Goal: Task Accomplishment & Management: Use online tool/utility

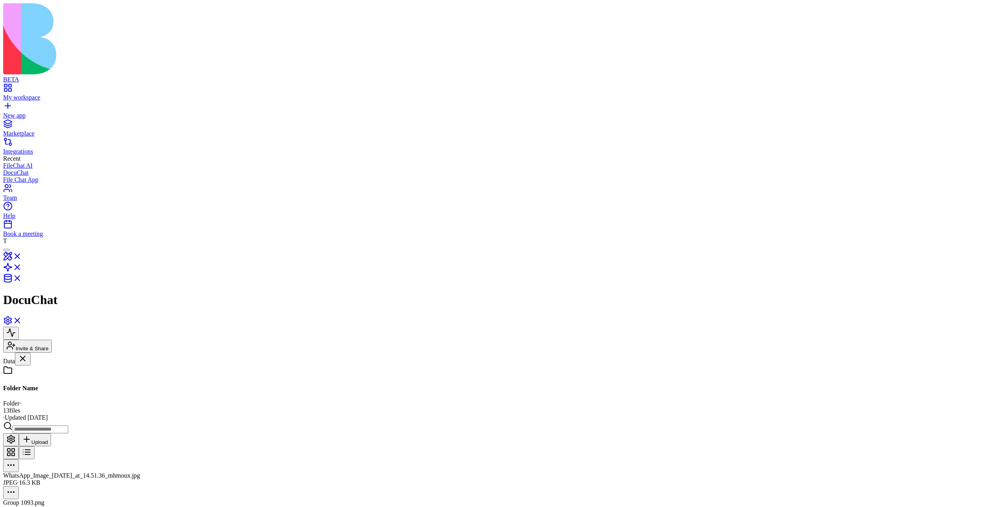
click at [307, 322] on div at bounding box center [502, 514] width 998 height 0
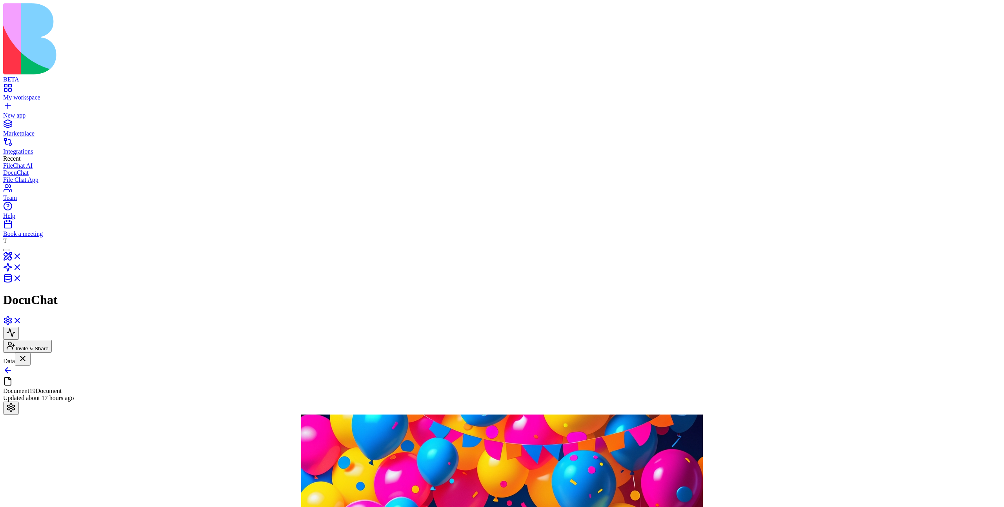
click at [13, 322] on link at bounding box center [7, 373] width 9 height 7
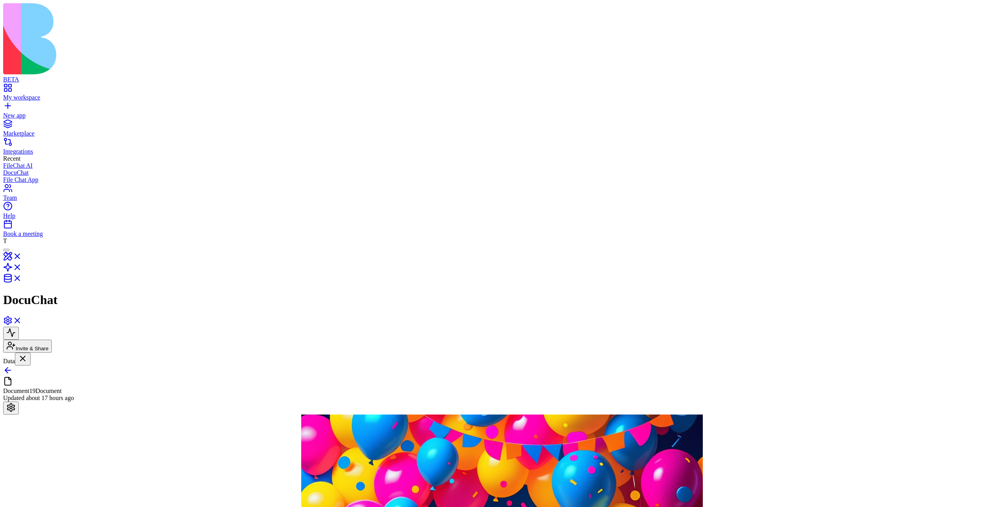
click at [13, 322] on link at bounding box center [7, 373] width 9 height 7
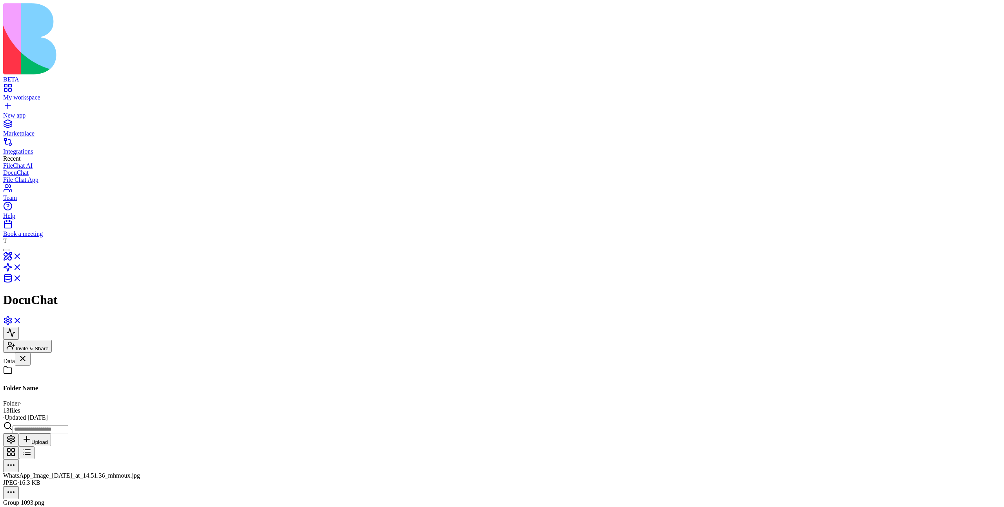
click at [76, 322] on link "Wow123" at bounding box center [48, 465] width 90 height 15
click at [556, 104] on html "BETA My workspace New app Marketplace Integrations Recent FileChat AI DocuChat …" at bounding box center [502, 466] width 1004 height 932
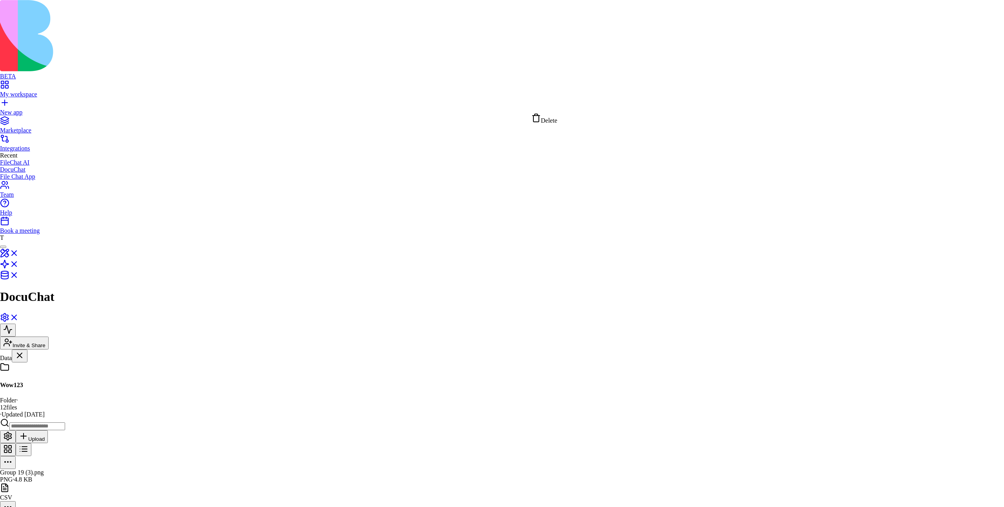
click at [557, 118] on span "Delete" at bounding box center [549, 120] width 16 height 7
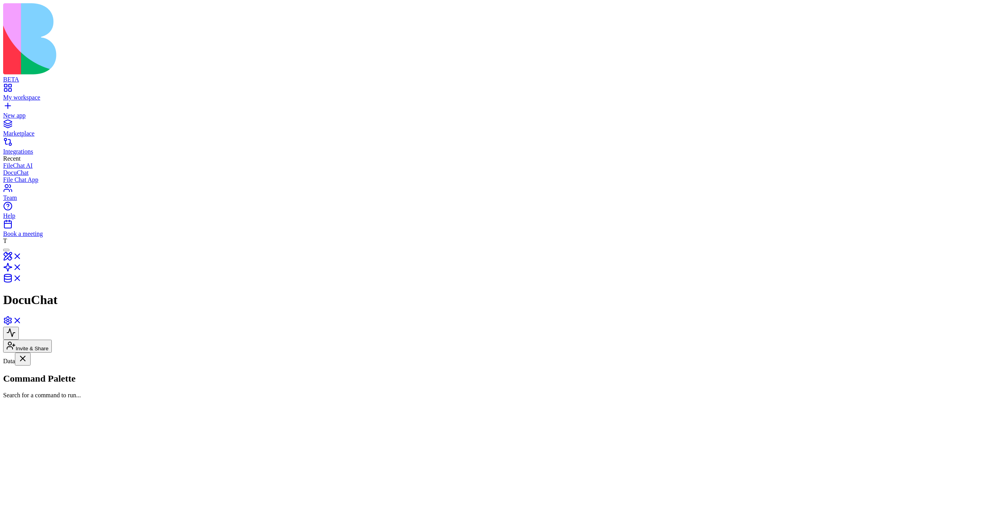
click at [76, 322] on link "Wow123" at bounding box center [48, 465] width 90 height 15
click at [22, 267] on link at bounding box center [12, 270] width 19 height 7
click at [31, 322] on link "[PERSON_NAME]" at bounding box center [48, 398] width 90 height 15
click at [61, 322] on div "DocumentChatAssistant" at bounding box center [48, 422] width 90 height 7
click at [19, 322] on button at bounding box center [11, 379] width 16 height 13
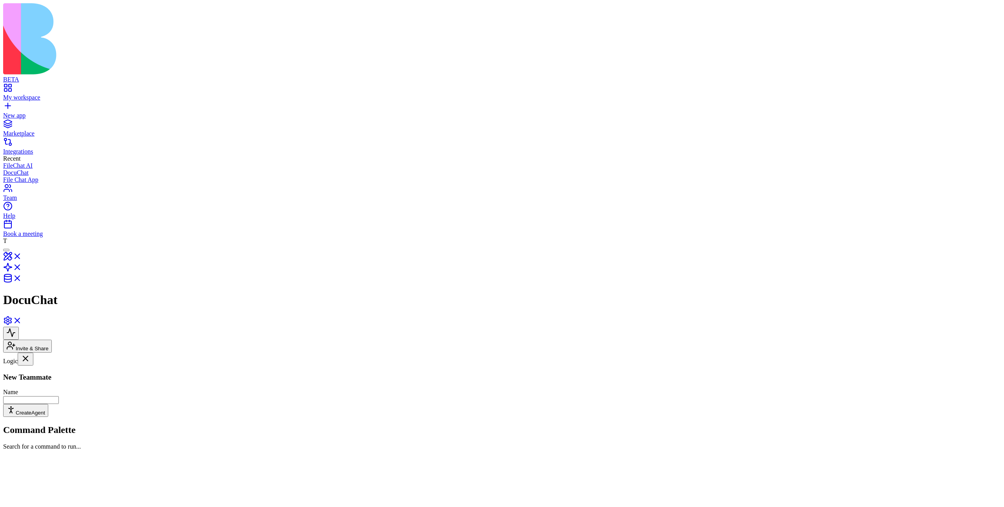
click at [59, 322] on input "Name" at bounding box center [31, 400] width 56 height 8
type input "***"
click at [3, 322] on button "Create Agent" at bounding box center [25, 410] width 45 height 13
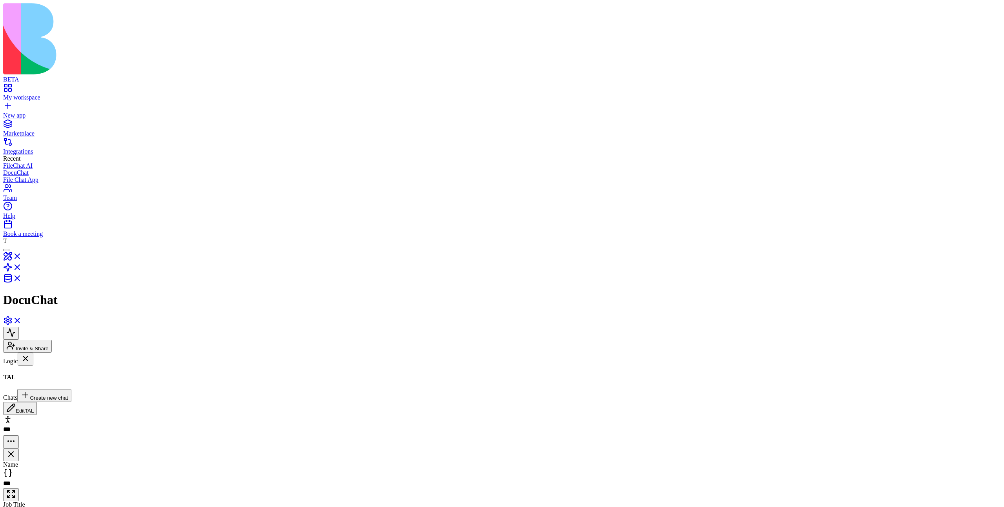
click at [71, 322] on button "Create new chat" at bounding box center [44, 395] width 54 height 13
click at [41, 322] on button "New chat" at bounding box center [22, 402] width 38 height 13
click at [29, 322] on link "TAL" at bounding box center [48, 438] width 90 height 15
click at [55, 322] on div "New chat" at bounding box center [48, 462] width 90 height 7
click at [64, 322] on textarea at bounding box center [33, 395] width 61 height 13
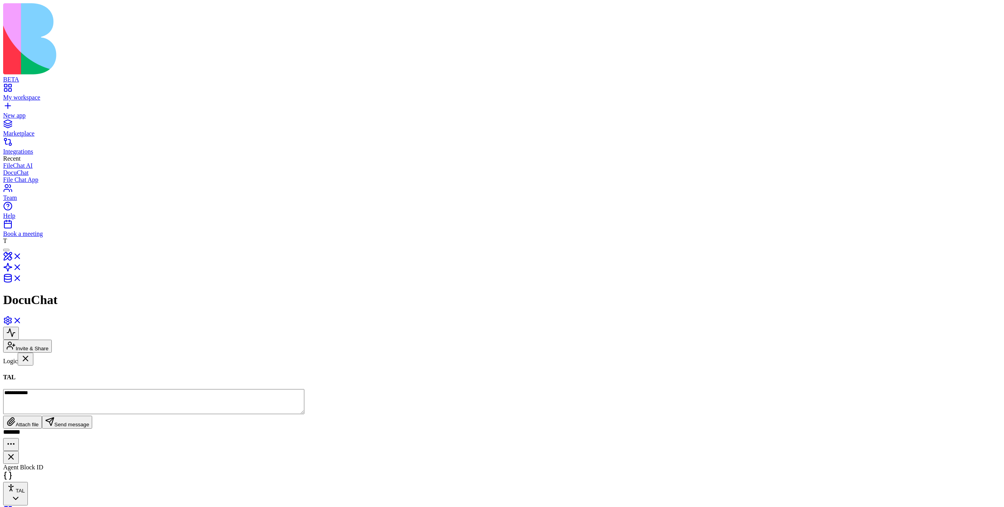
type textarea "**********"
click at [64, 403] on textarea at bounding box center [33, 395] width 61 height 13
type textarea "**********"
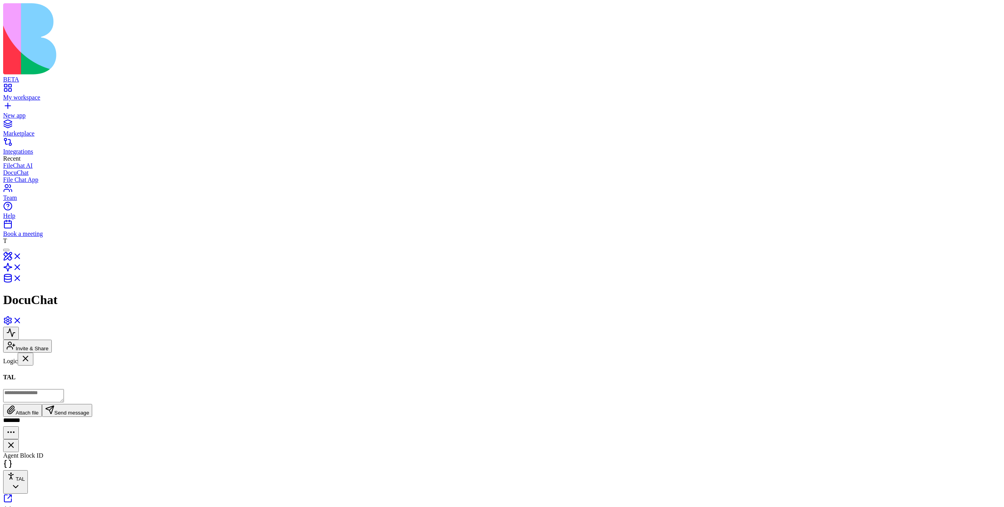
click at [980, 33] on html "BETA My workspace New app Marketplace Integrations Recent FileChat AI DocuChat …" at bounding box center [502, 354] width 1004 height 708
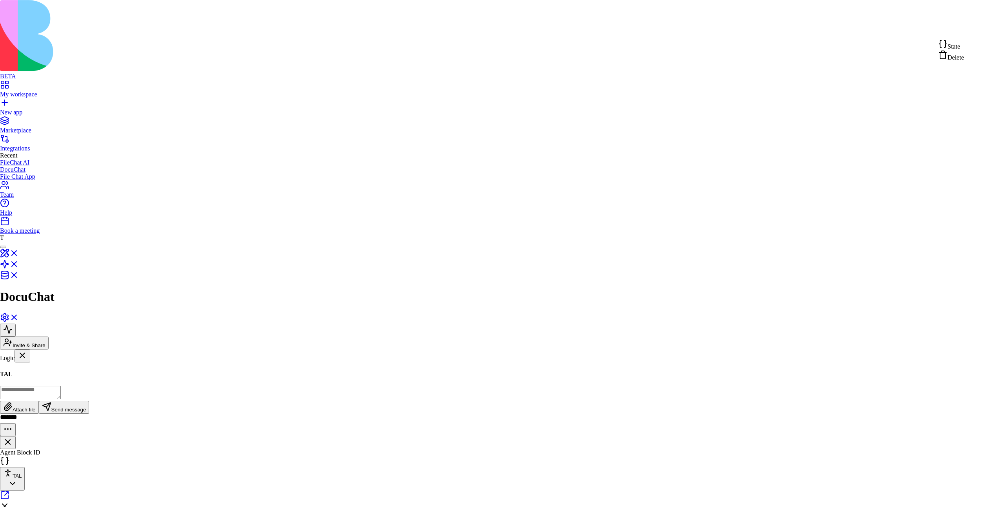
click at [964, 47] on div "State" at bounding box center [951, 44] width 26 height 11
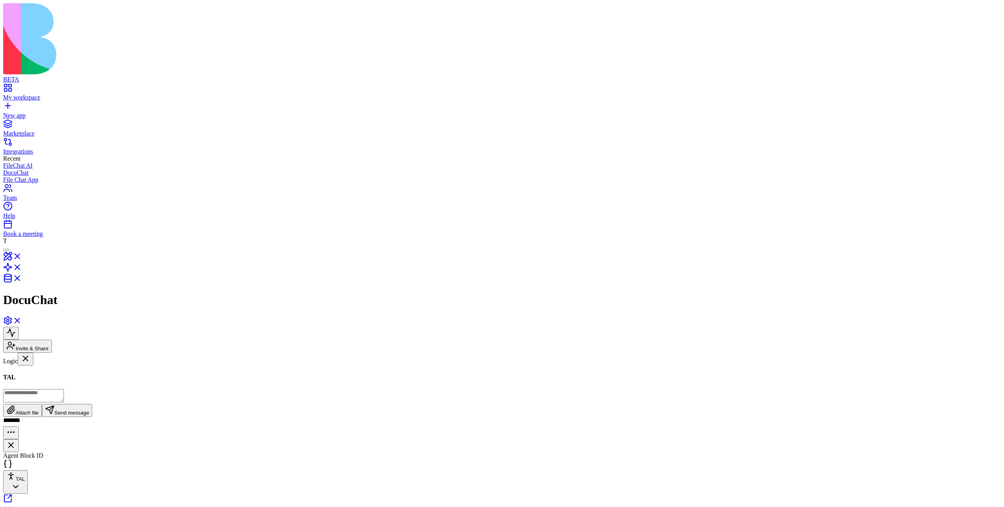
click at [64, 403] on textarea at bounding box center [33, 395] width 61 height 13
type textarea "**********"
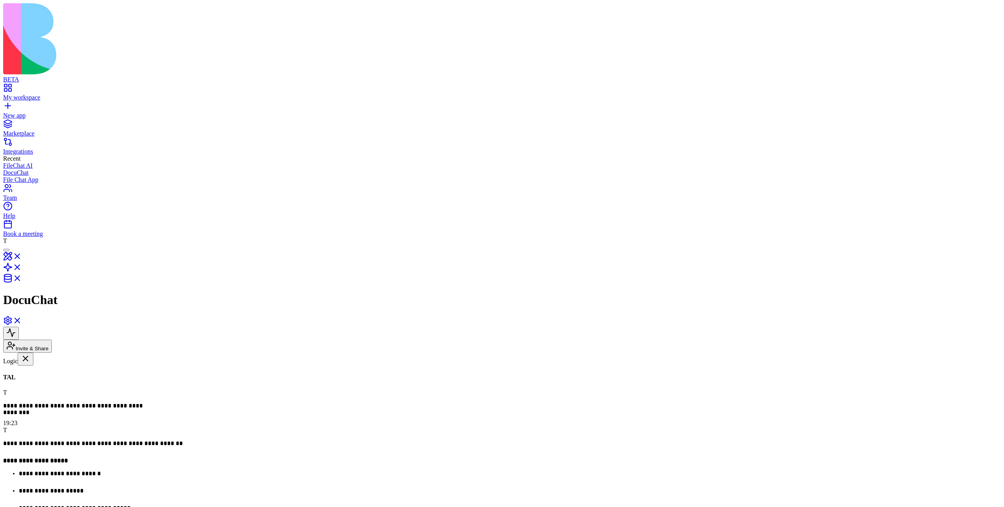
scroll to position [0, 0]
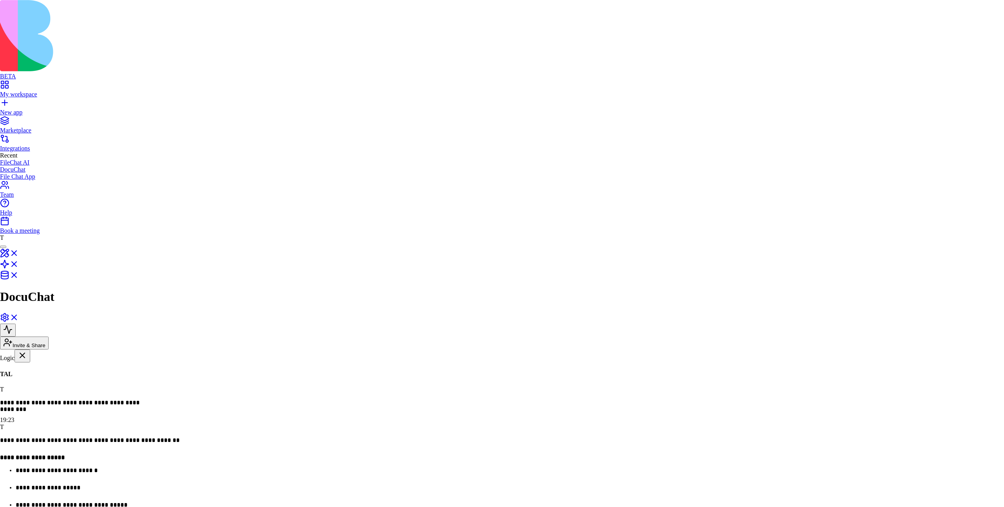
type button "on"
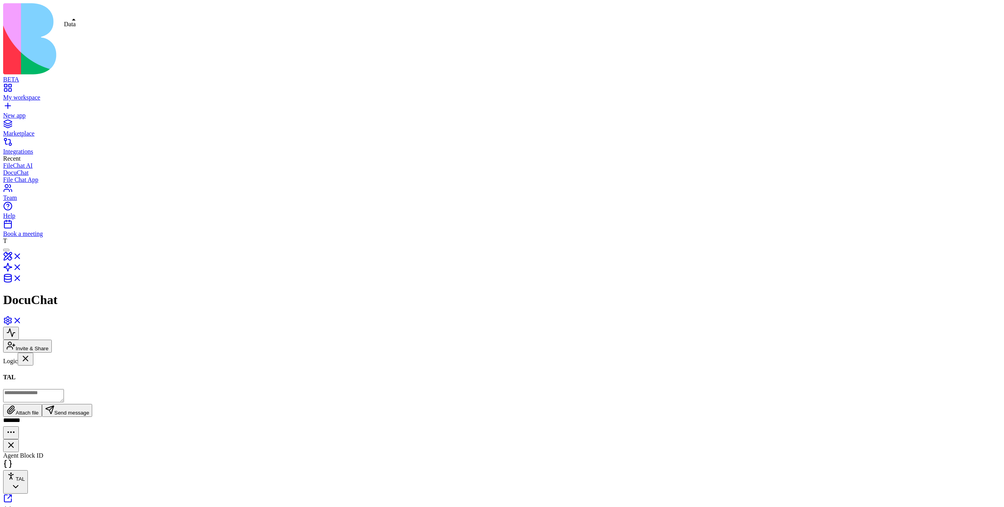
click at [22, 278] on link at bounding box center [12, 281] width 19 height 7
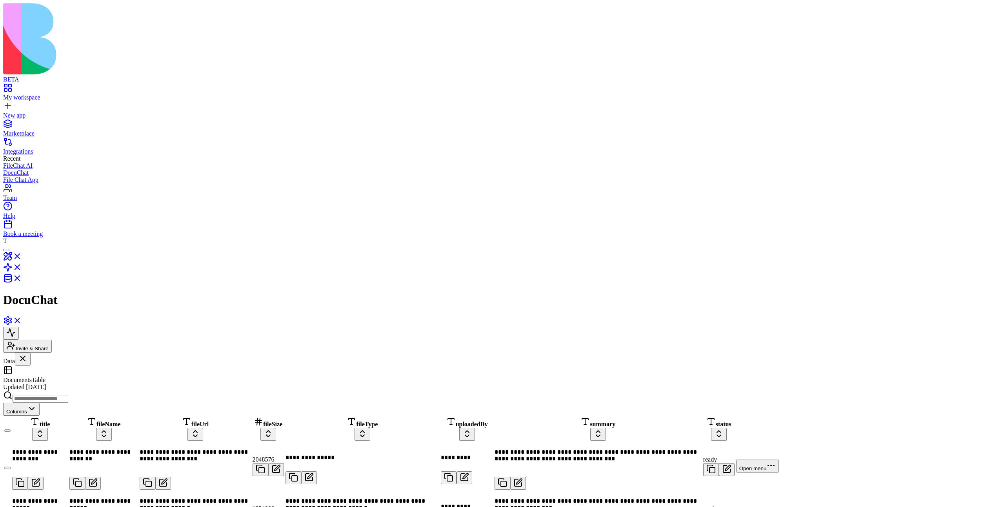
click at [73, 438] on link "Folder Name" at bounding box center [48, 445] width 90 height 15
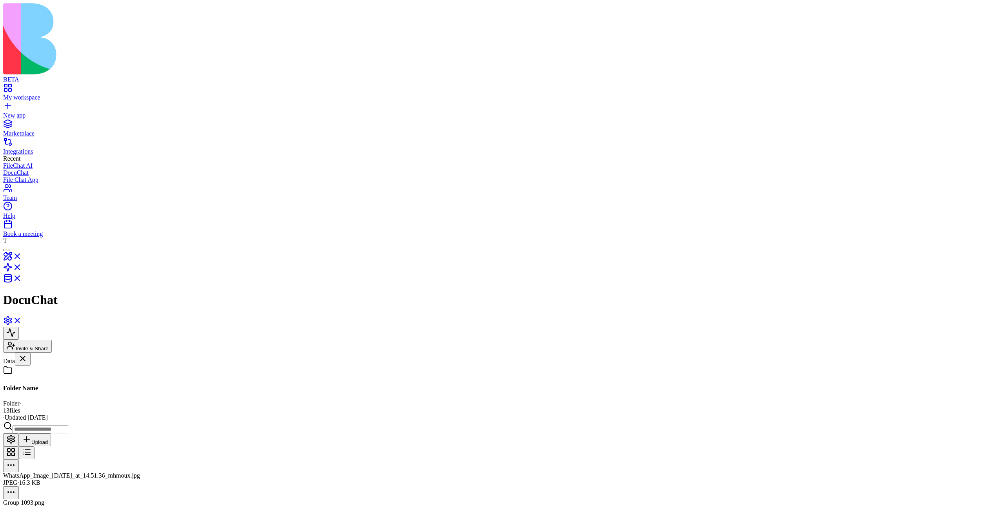
click at [35, 447] on button at bounding box center [27, 453] width 16 height 13
click at [503, 495] on div "Group 1093.png" at bounding box center [502, 498] width 998 height 7
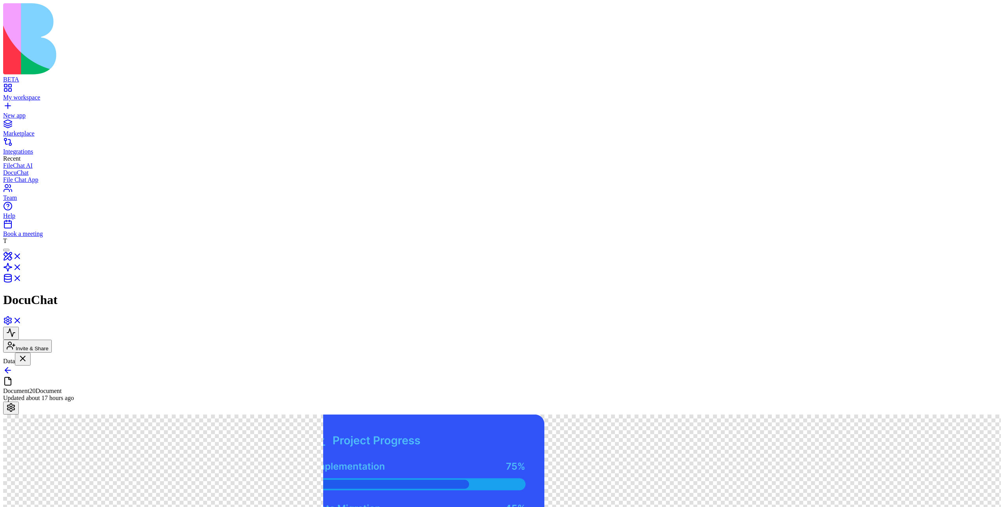
click at [13, 370] on link at bounding box center [7, 373] width 9 height 7
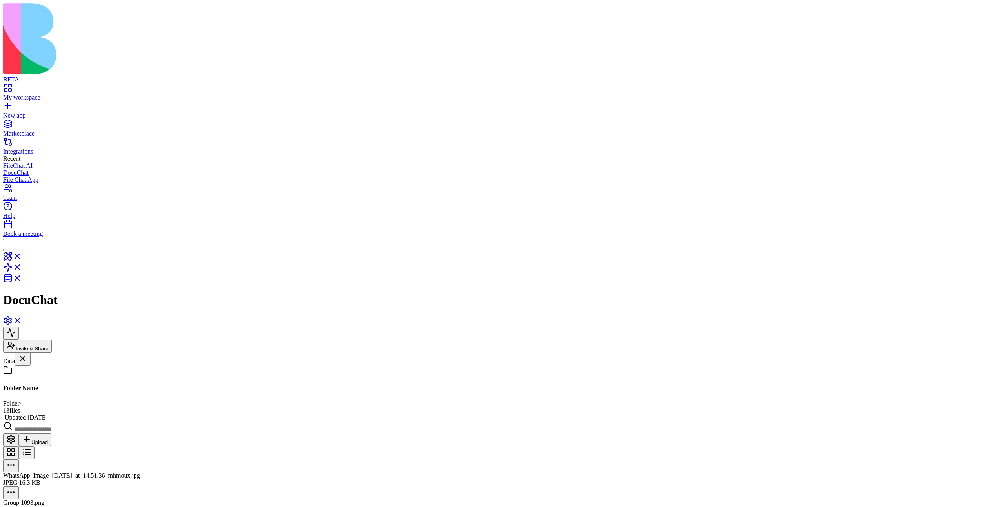
click at [35, 447] on button at bounding box center [27, 453] width 16 height 13
click at [22, 267] on link at bounding box center [12, 270] width 19 height 7
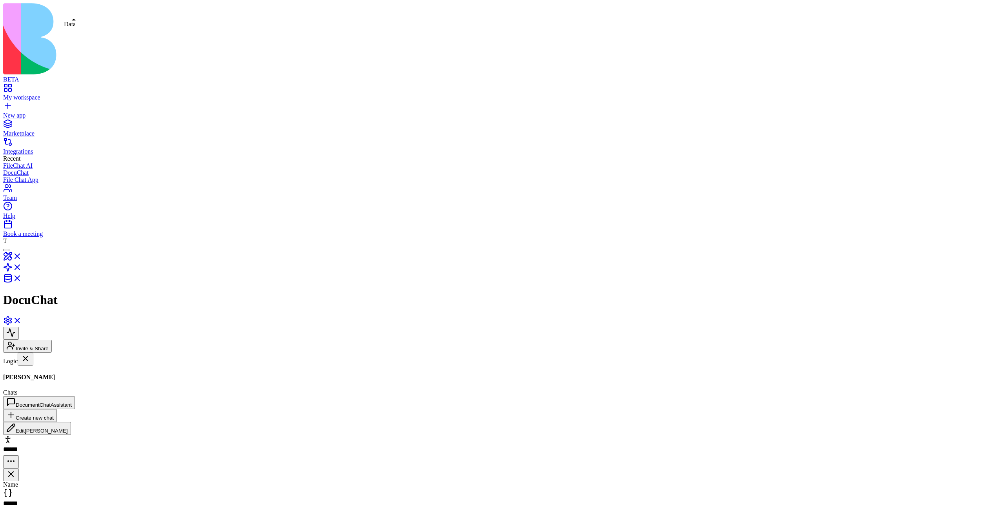
click at [63, 411] on link "TAL" at bounding box center [48, 418] width 90 height 15
click at [72, 431] on link "New chat" at bounding box center [48, 438] width 90 height 15
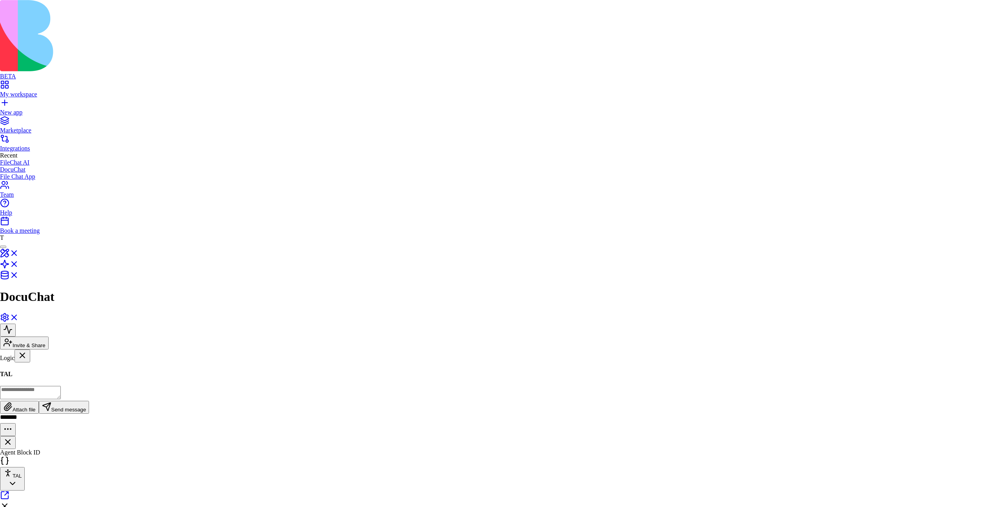
type button "on"
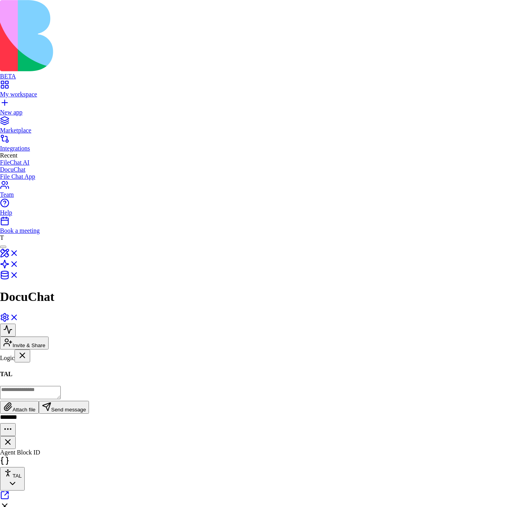
type button "on"
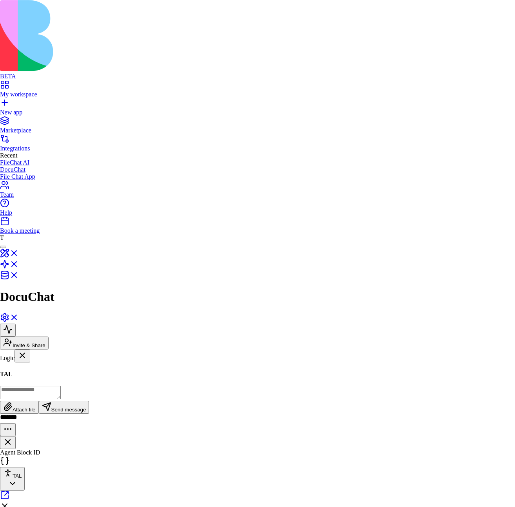
type button "on"
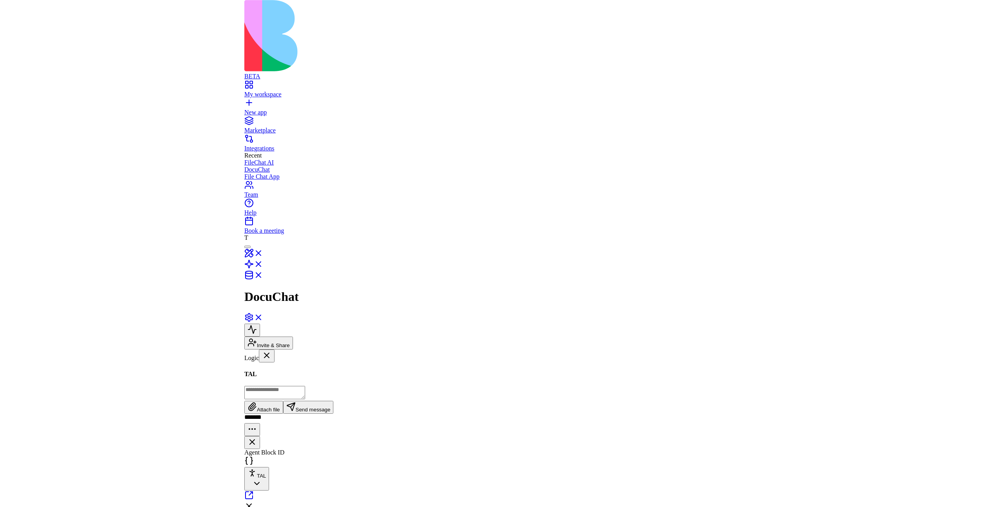
scroll to position [431, 0]
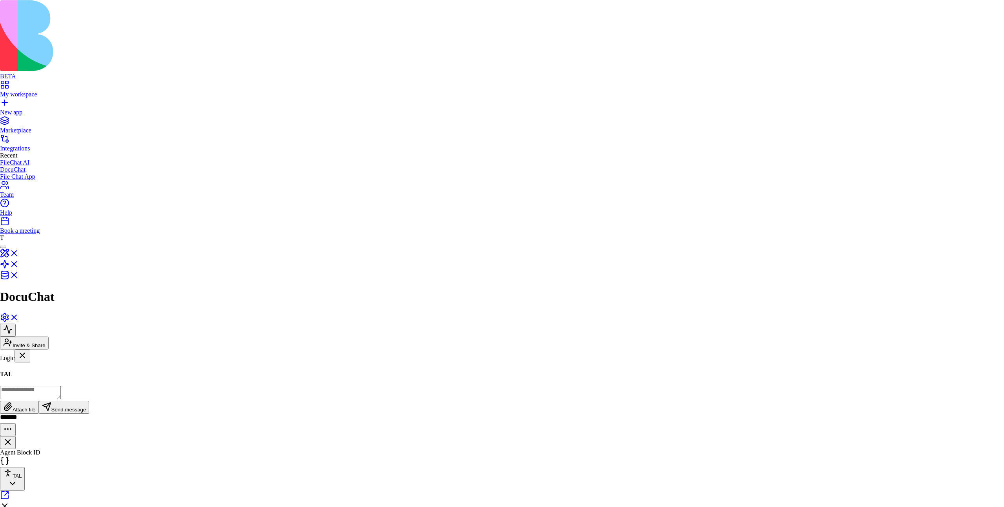
scroll to position [145, 0]
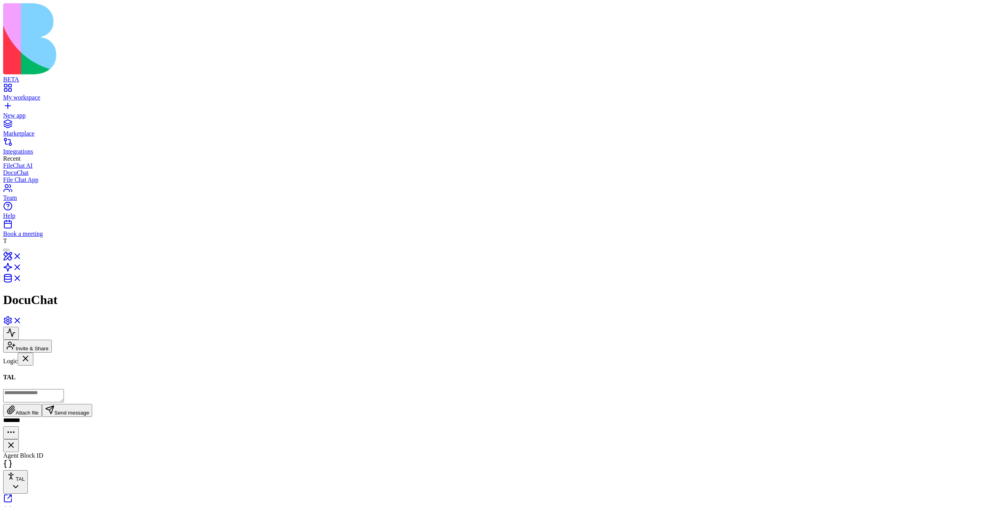
click at [64, 403] on textarea at bounding box center [33, 395] width 61 height 13
type textarea "**********"
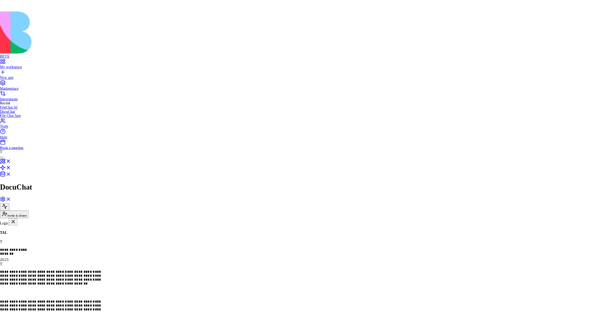
scroll to position [0, 0]
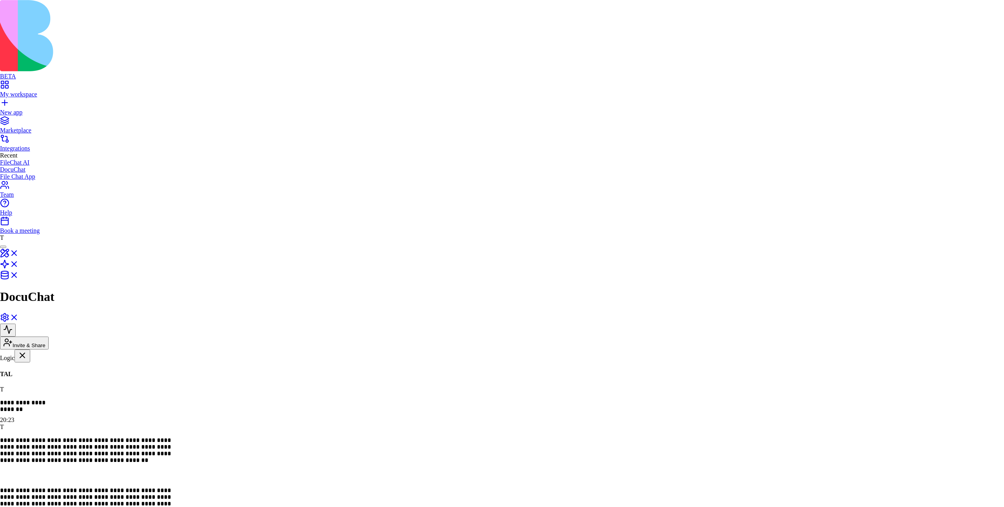
type button "on"
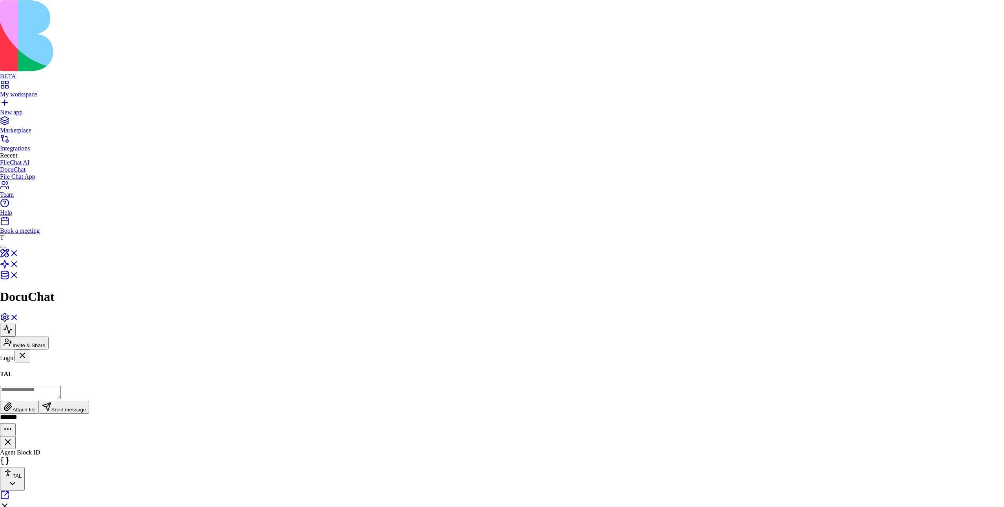
type button "on"
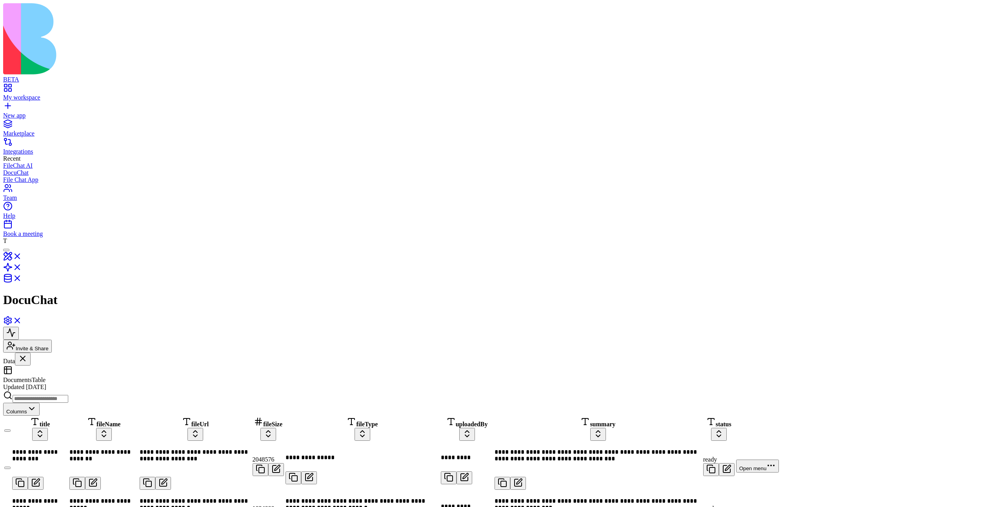
click at [47, 466] on div "Wow123" at bounding box center [48, 469] width 90 height 7
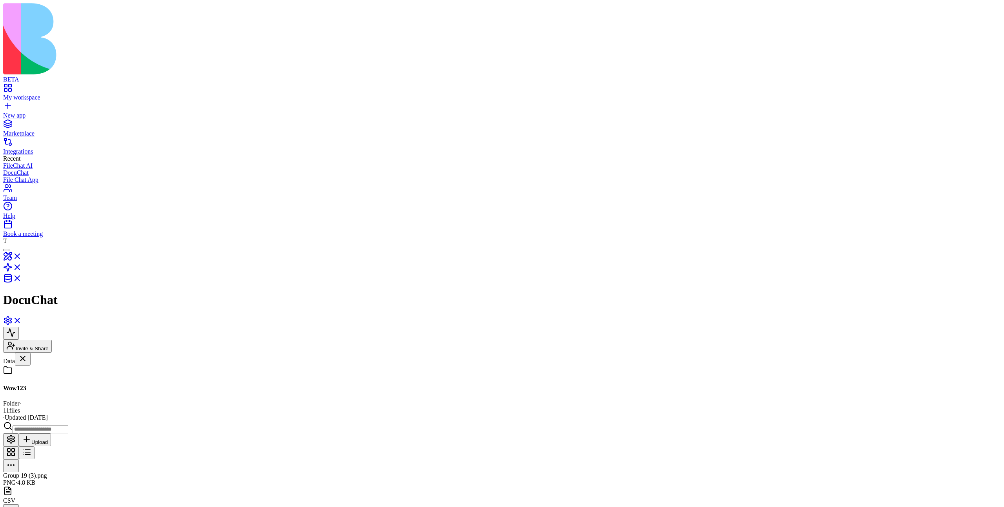
click at [35, 447] on button at bounding box center [27, 453] width 16 height 13
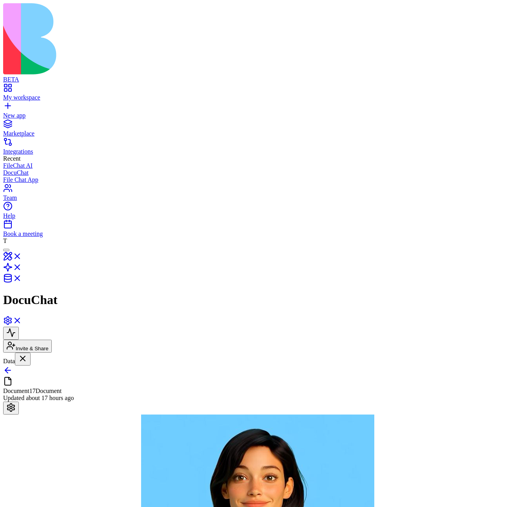
click at [13, 370] on link at bounding box center [7, 373] width 9 height 7
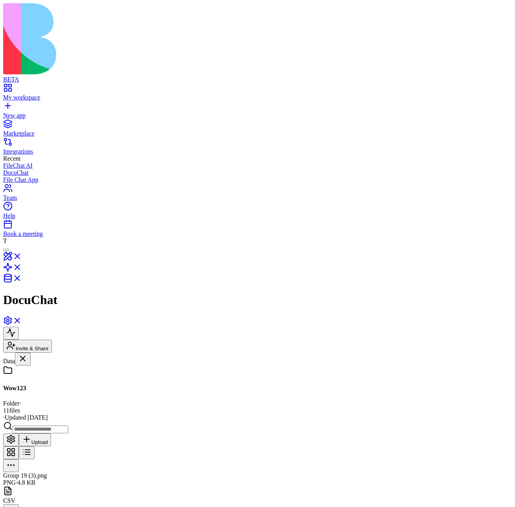
click at [35, 447] on button at bounding box center [27, 453] width 16 height 13
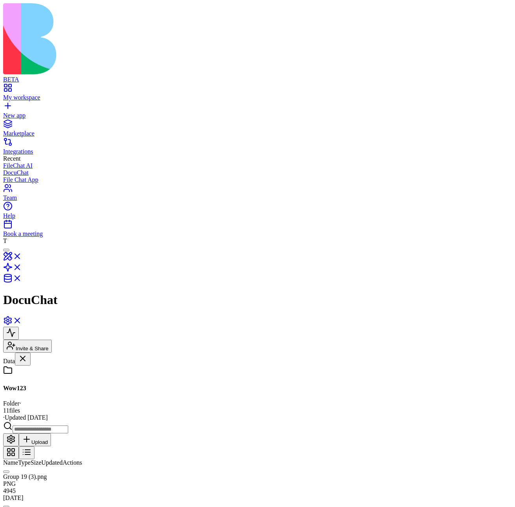
click at [9, 506] on button "button" at bounding box center [6, 507] width 6 height 2
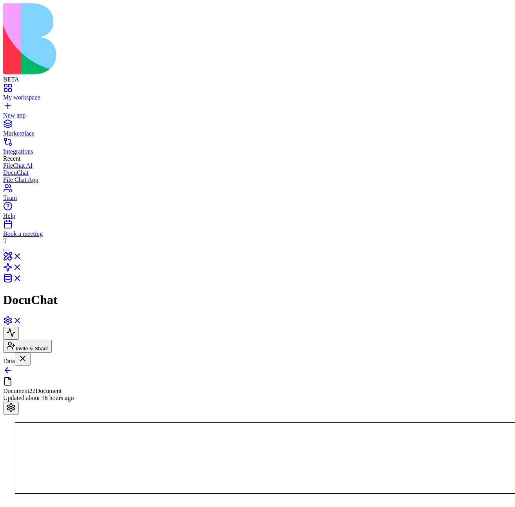
click at [13, 370] on link at bounding box center [7, 373] width 9 height 7
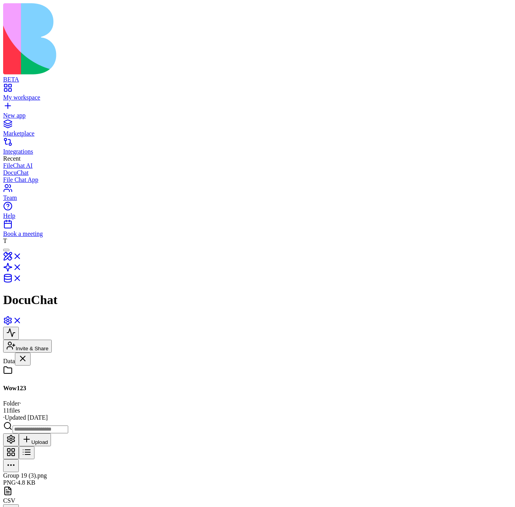
click at [35, 447] on button at bounding box center [27, 453] width 16 height 13
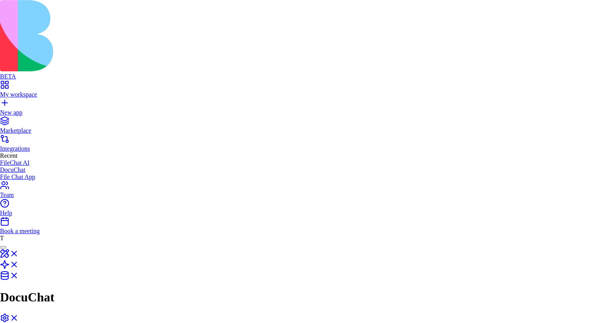
type button "on"
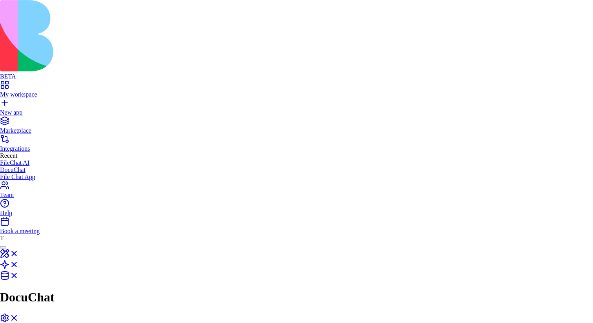
type button "on"
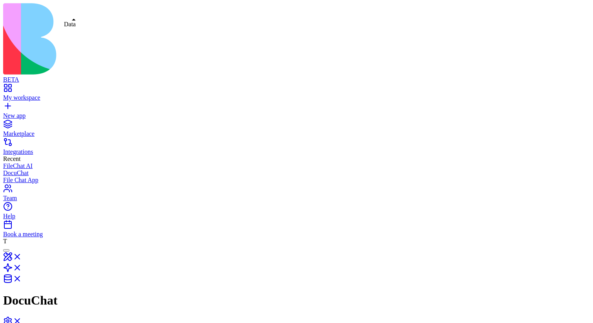
click at [22, 278] on link at bounding box center [12, 281] width 19 height 7
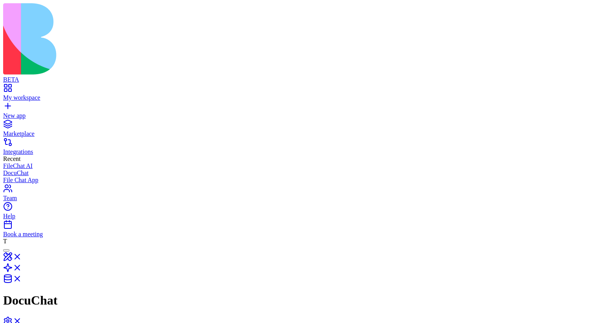
click at [22, 267] on link at bounding box center [12, 270] width 19 height 7
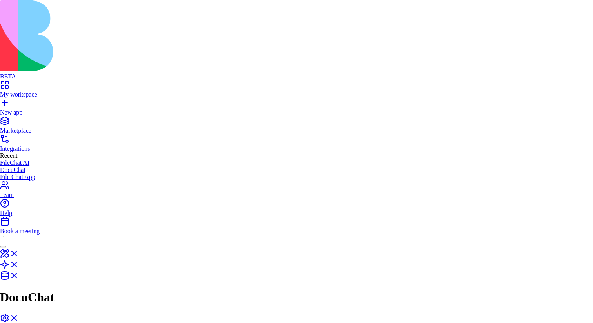
click at [447, 151] on div "Open" at bounding box center [434, 147] width 26 height 11
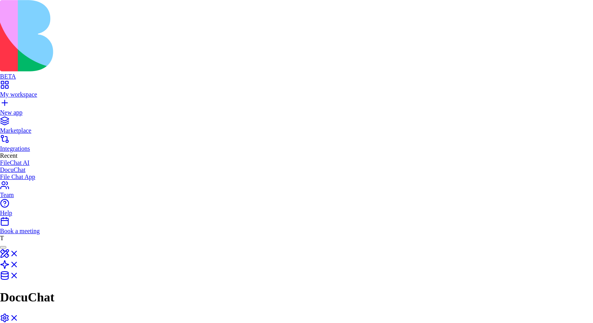
type button "on"
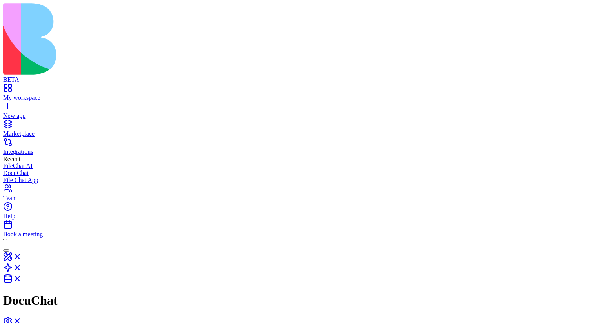
copy p "renderDataBlocksGrid"
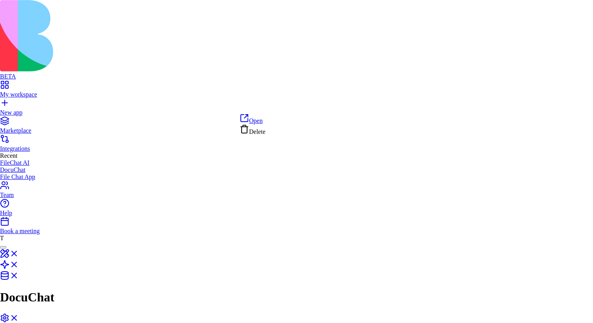
click at [447, 122] on div "Open" at bounding box center [435, 118] width 26 height 11
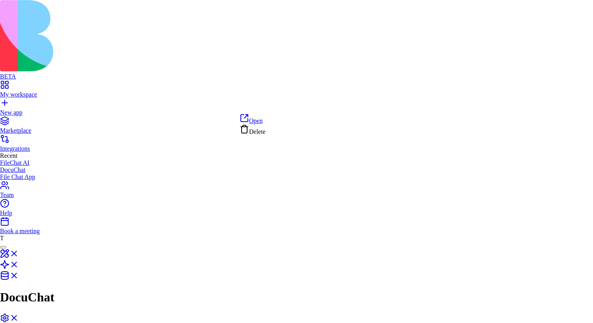
click at [265, 117] on div "Open" at bounding box center [253, 118] width 26 height 11
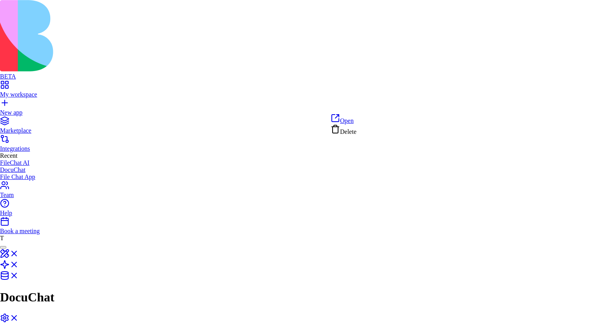
click at [356, 130] on div "Delete" at bounding box center [344, 129] width 26 height 11
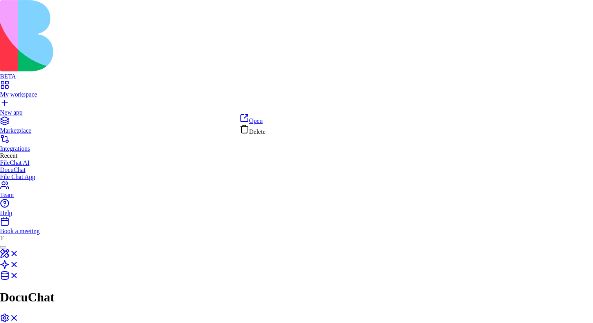
click at [265, 133] on div "Delete" at bounding box center [253, 129] width 26 height 11
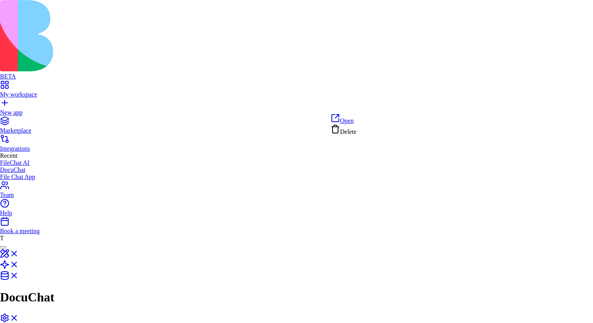
click at [356, 134] on div "Delete" at bounding box center [344, 129] width 26 height 11
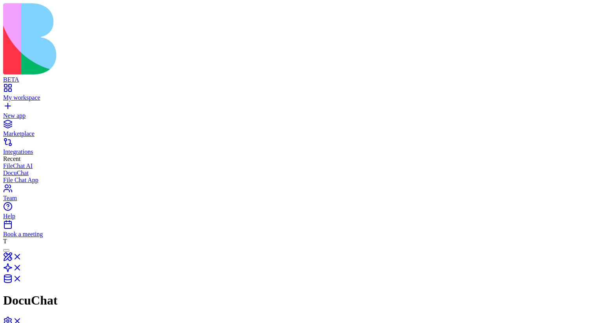
scroll to position [107, 0]
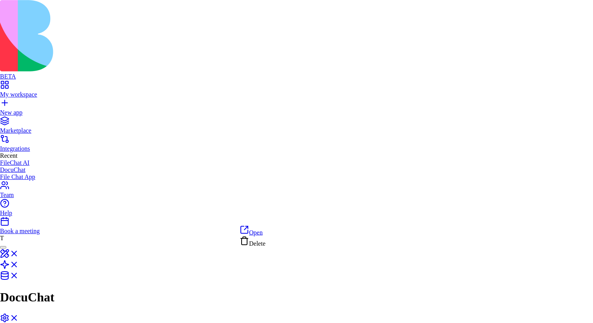
click at [265, 241] on div "Delete" at bounding box center [253, 241] width 26 height 11
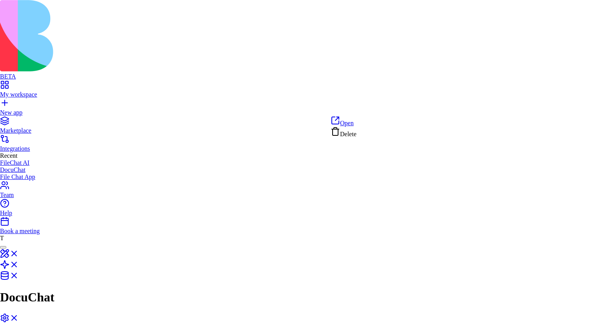
click at [356, 133] on div "Delete" at bounding box center [344, 132] width 26 height 11
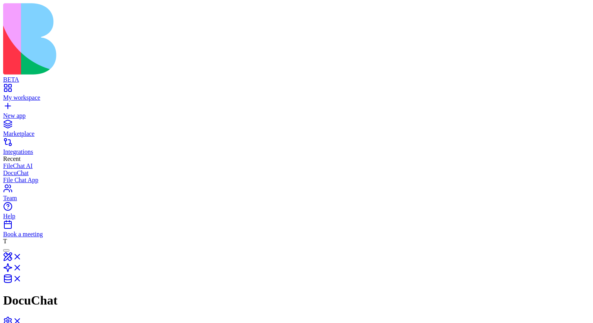
scroll to position [0, 0]
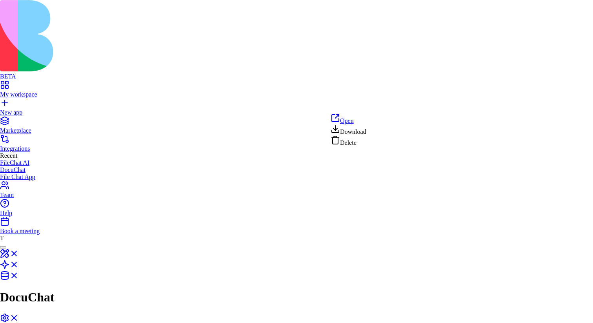
click at [366, 135] on div "Download" at bounding box center [349, 129] width 36 height 11
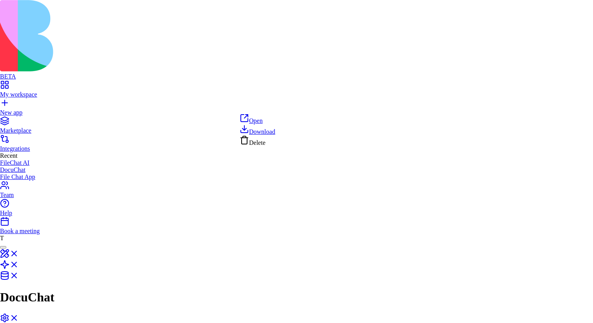
click at [275, 130] on div "Download" at bounding box center [258, 129] width 36 height 11
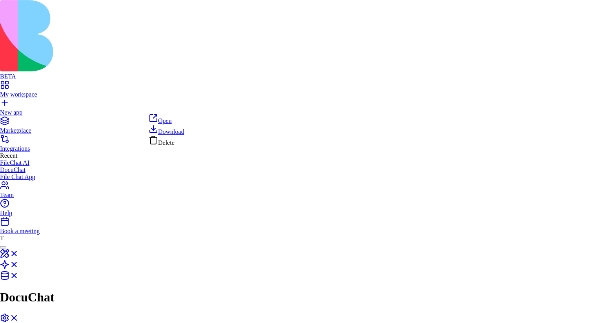
click at [184, 129] on div "Download" at bounding box center [167, 129] width 36 height 11
click at [275, 134] on span "Download" at bounding box center [262, 131] width 26 height 7
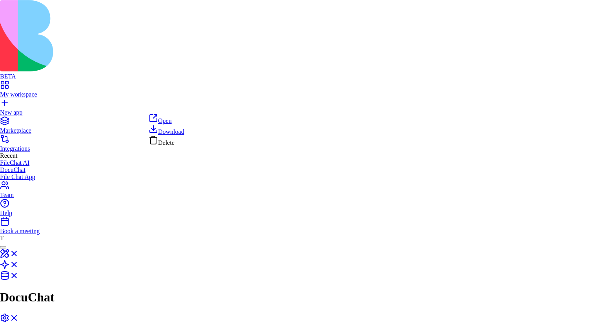
click at [184, 134] on div "Download" at bounding box center [167, 129] width 36 height 11
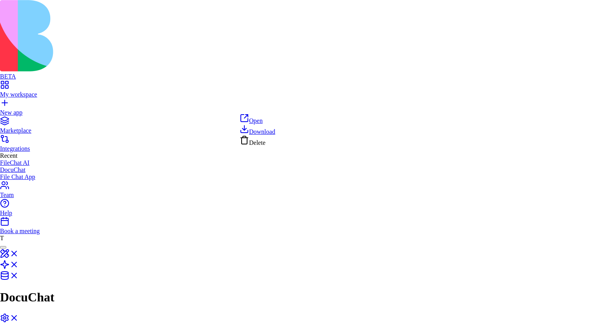
click at [275, 129] on div "Download" at bounding box center [258, 129] width 36 height 11
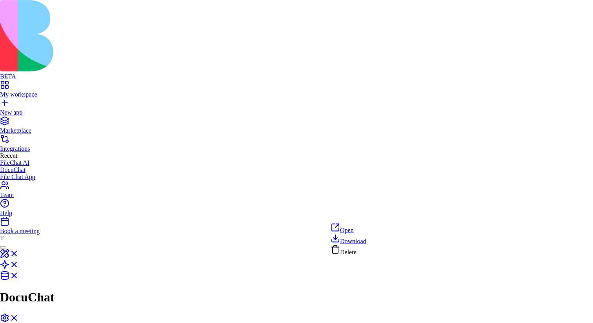
click at [364, 230] on div "Open" at bounding box center [349, 228] width 36 height 11
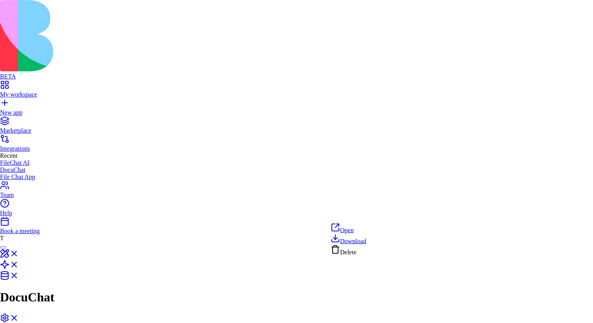
click at [362, 255] on div "Delete" at bounding box center [349, 250] width 36 height 11
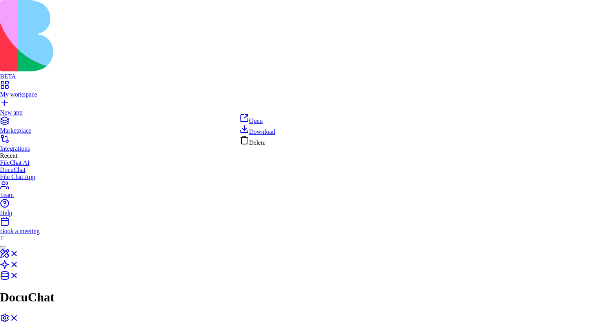
click at [275, 144] on div "Delete" at bounding box center [258, 140] width 36 height 11
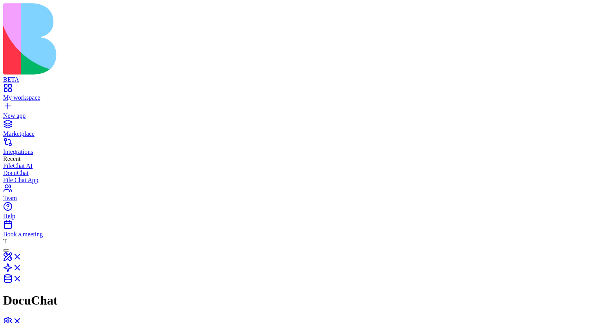
type input "*"
type input "*****"
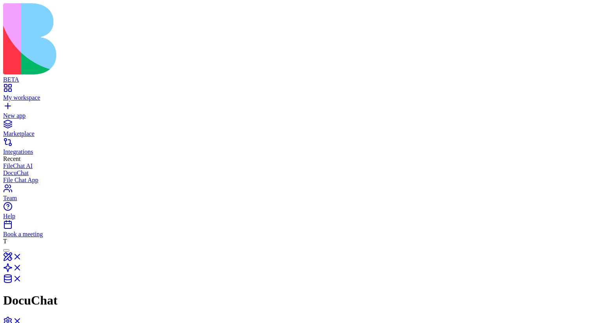
type input "*"
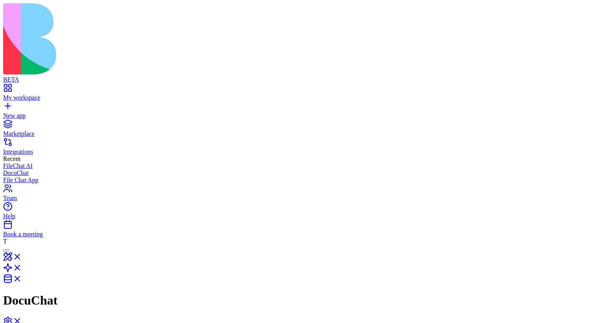
type input "*"
type input "***"
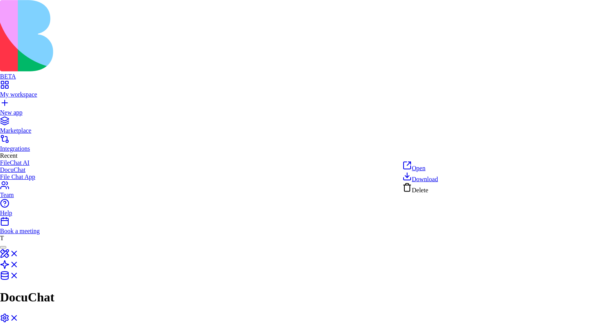
click at [438, 166] on div "Open" at bounding box center [420, 166] width 36 height 11
click at [428, 212] on span "Delete" at bounding box center [420, 212] width 16 height 7
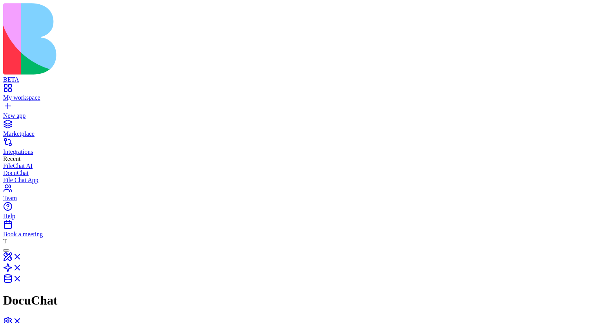
type textarea "**********"
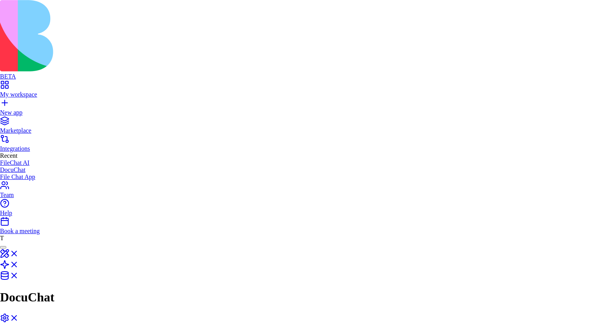
scroll to position [5, 0]
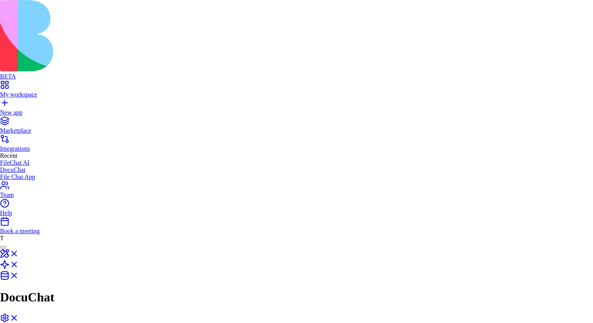
scroll to position [1433, 0]
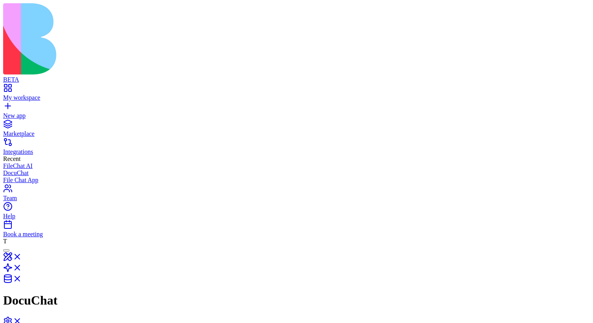
drag, startPoint x: 237, startPoint y: 114, endPoint x: 247, endPoint y: 122, distance: 13.1
copy p "**********"
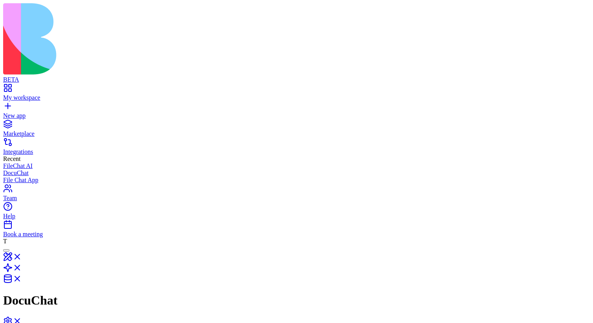
paste textarea "**********"
type textarea "**********"
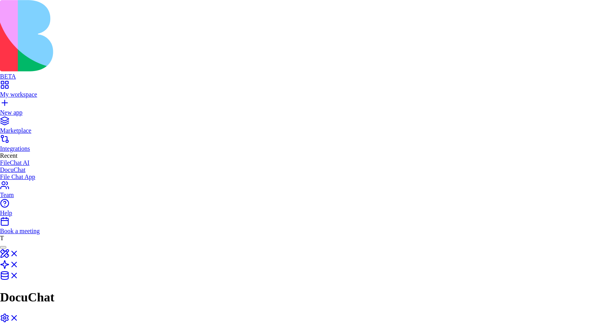
scroll to position [531, 0]
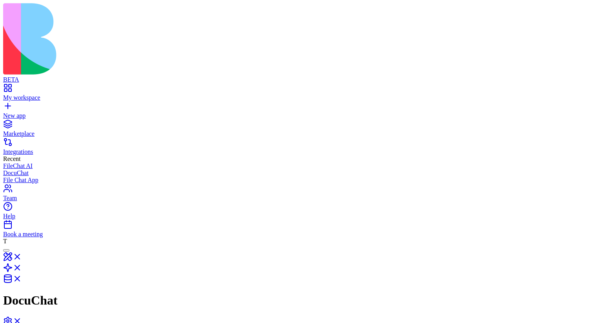
paste textarea "**********"
type textarea "**********"
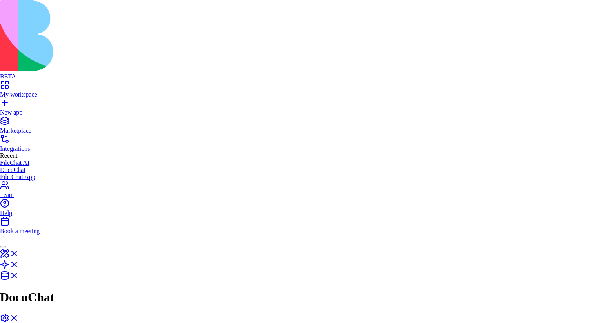
scroll to position [588, 0]
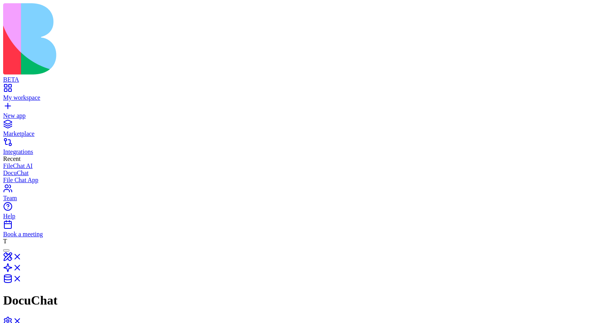
paste textarea "**********"
type textarea "**********"
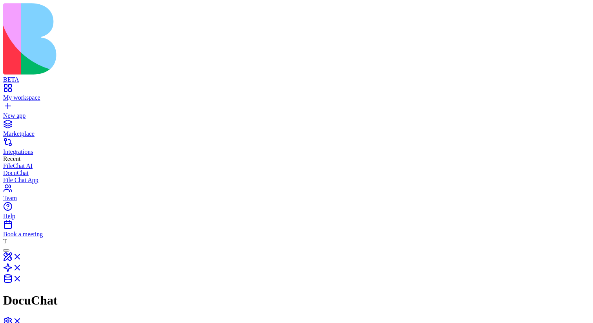
type textarea "**********"
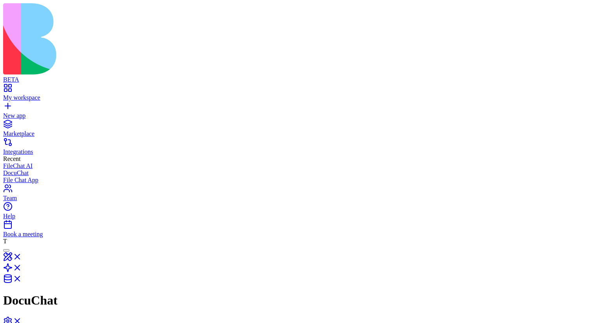
click at [22, 267] on link at bounding box center [12, 270] width 19 height 7
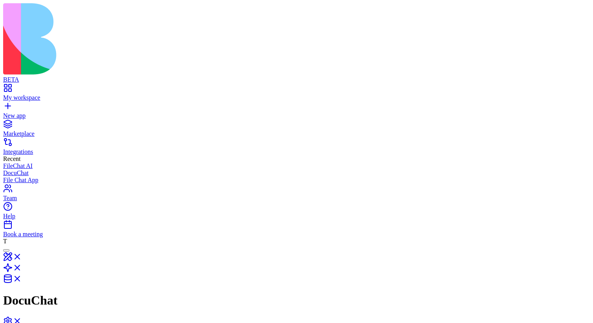
click at [4, 87] on link "My workspace" at bounding box center [296, 94] width 587 height 14
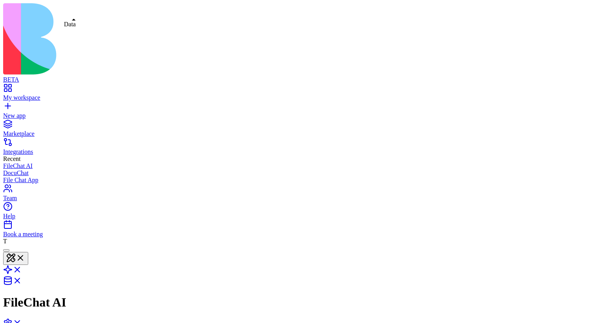
click at [22, 280] on link at bounding box center [12, 283] width 19 height 7
click at [22, 267] on link at bounding box center [12, 270] width 19 height 7
